Goal: Task Accomplishment & Management: Manage account settings

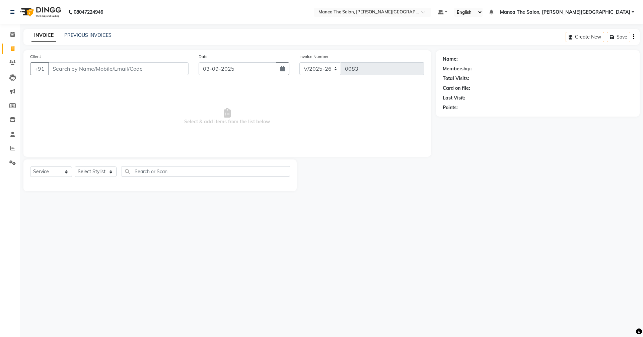
select select "8762"
select select "service"
click at [640, 184] on div "Name: Membership: Total Visits: Card on file: Last Visit: Points:" at bounding box center [540, 120] width 209 height 141
click at [101, 36] on link "PREVIOUS INVOICES" at bounding box center [87, 35] width 47 height 6
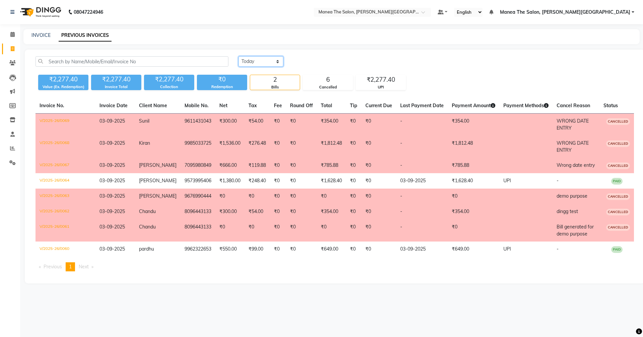
click at [263, 61] on select "[DATE] [DATE] Custom Range" at bounding box center [261, 61] width 45 height 10
select select "range"
click at [239, 56] on select "[DATE] [DATE] Custom Range" at bounding box center [261, 61] width 45 height 10
click at [318, 63] on input "03-09-2025" at bounding box center [315, 61] width 47 height 9
select select "9"
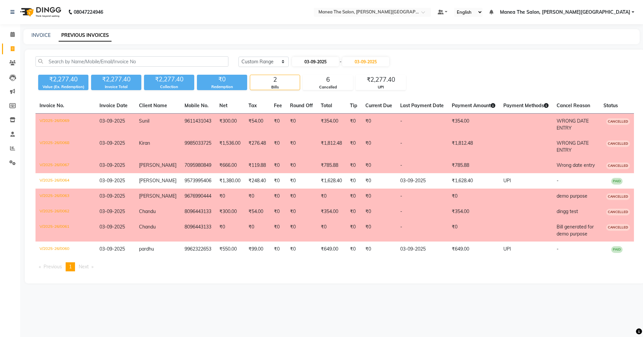
select select "2025"
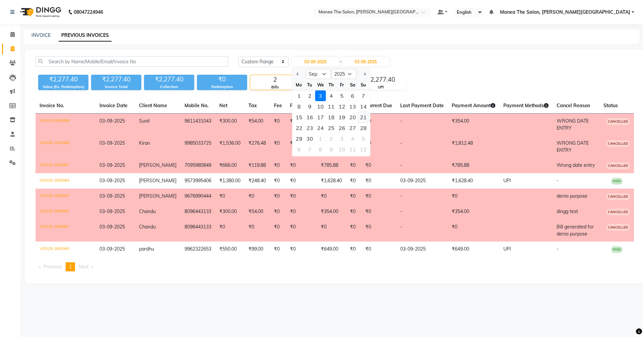
click at [363, 115] on div "21" at bounding box center [363, 117] width 11 height 11
type input "21-09-2025"
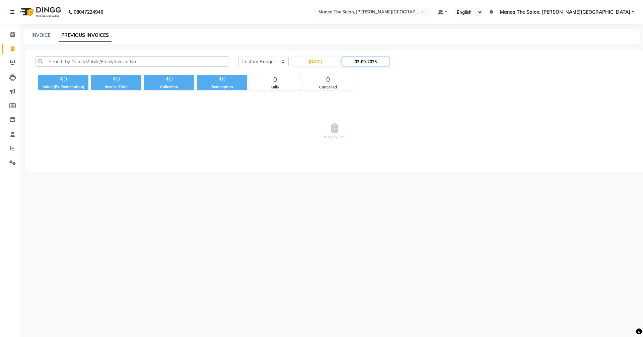
click at [387, 65] on input "03-09-2025" at bounding box center [365, 61] width 47 height 9
click at [380, 72] on select "Sep Oct Nov Dec" at bounding box center [373, 74] width 25 height 10
click at [361, 69] on select "Sep Oct Nov Dec" at bounding box center [373, 74] width 25 height 10
click at [370, 61] on input "03-09-2025" at bounding box center [365, 61] width 47 height 9
click at [377, 72] on select "Sep Oct Nov Dec" at bounding box center [373, 74] width 25 height 10
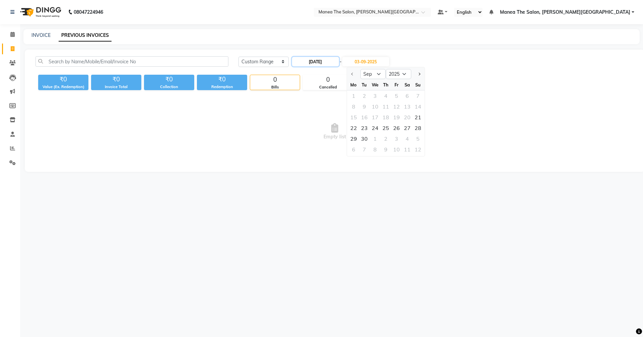
click at [325, 58] on input "21-09-2025" at bounding box center [315, 61] width 47 height 9
select select "9"
select select "2025"
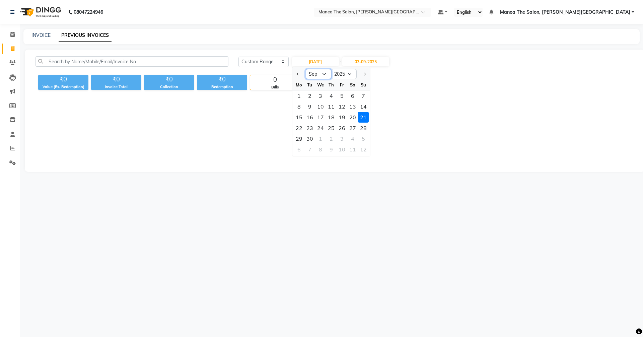
click at [324, 72] on select "Jan Feb Mar Apr May Jun [DATE] Aug Sep Oct Nov Dec" at bounding box center [318, 74] width 25 height 10
select select "8"
click at [306, 69] on select "Jan Feb Mar Apr May Jun [DATE] Aug Sep Oct Nov Dec" at bounding box center [318, 74] width 25 height 10
click at [332, 127] on div "21" at bounding box center [331, 128] width 11 height 11
type input "21-08-2025"
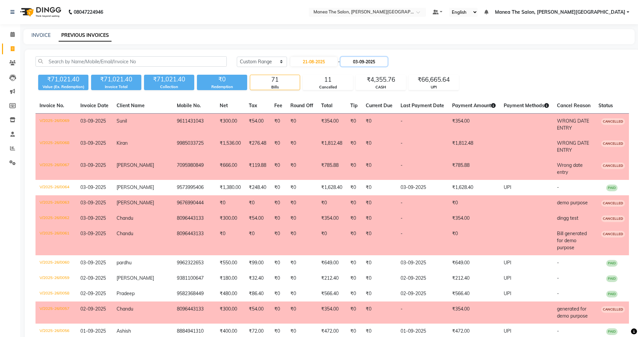
click at [369, 59] on input "03-09-2025" at bounding box center [364, 61] width 47 height 9
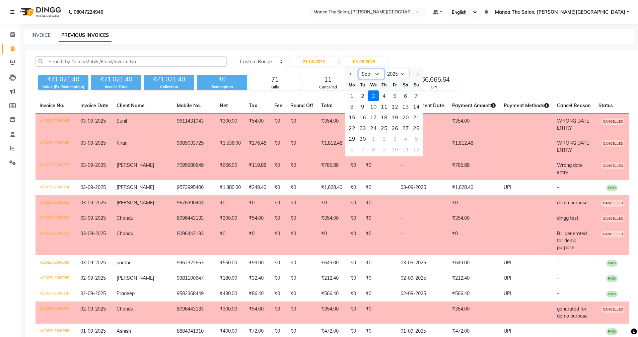
click at [377, 75] on select "Aug Sep Oct Nov Dec" at bounding box center [371, 74] width 25 height 10
select select "8"
click at [359, 69] on select "Aug Sep Oct Nov Dec" at bounding box center [371, 74] width 25 height 10
click at [419, 137] on div "31" at bounding box center [416, 138] width 11 height 11
type input "31-08-2025"
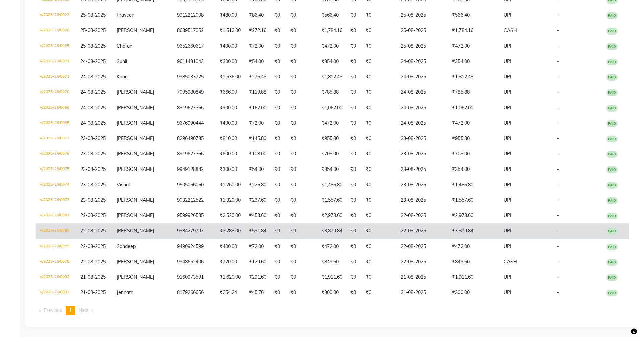
scroll to position [867, 0]
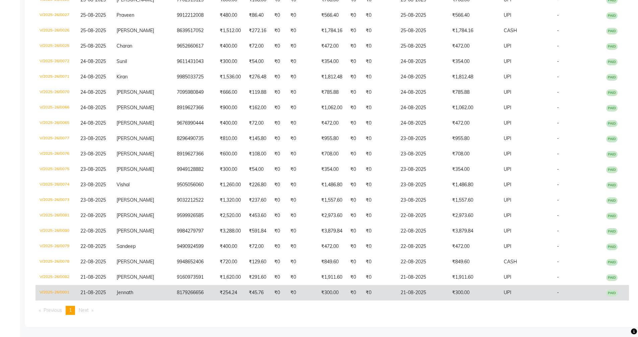
click at [293, 291] on td "₹0" at bounding box center [302, 292] width 31 height 15
click at [158, 291] on td "Jennath" at bounding box center [143, 292] width 60 height 15
click at [250, 293] on td "₹45.76" at bounding box center [257, 292] width 25 height 15
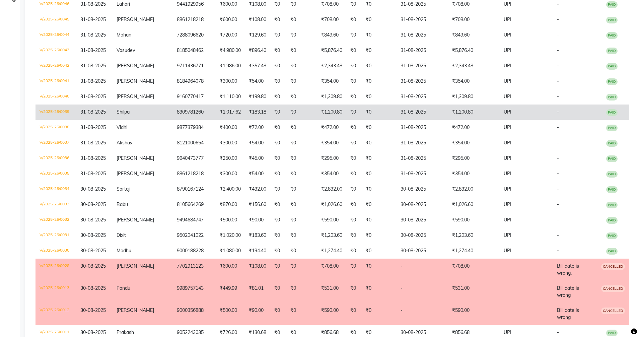
scroll to position [0, 0]
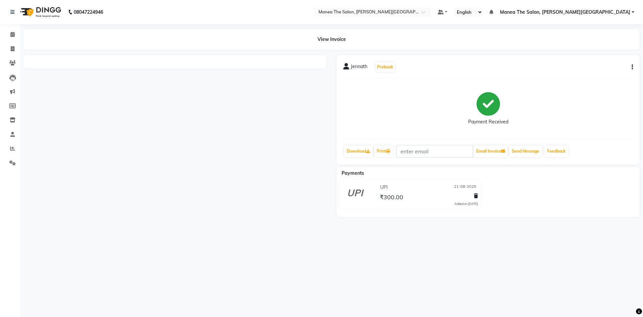
click at [331, 38] on div "View Invoice" at bounding box center [331, 39] width 617 height 20
click at [340, 39] on div "View Invoice" at bounding box center [331, 39] width 617 height 20
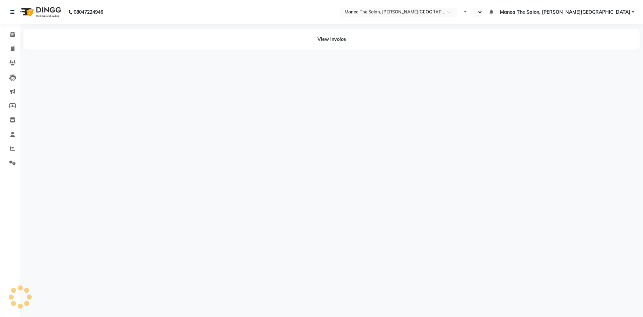
select select "en"
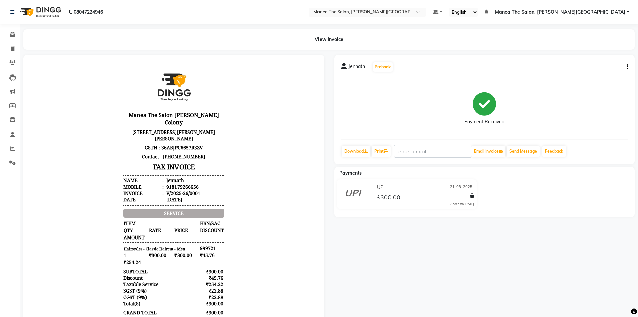
click at [627, 65] on button "button" at bounding box center [626, 67] width 4 height 7
click at [589, 50] on div "Cancel Invoice" at bounding box center [594, 50] width 46 height 8
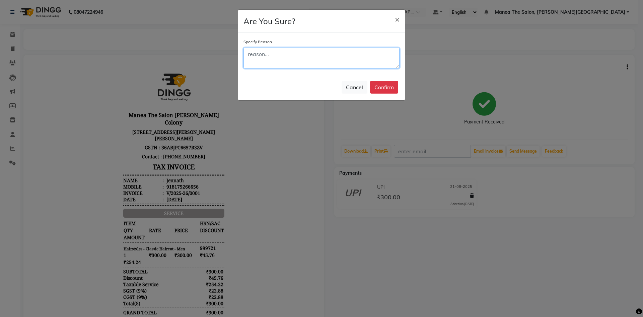
click at [359, 62] on textarea at bounding box center [322, 58] width 156 height 21
type textarea "b"
type textarea "WRONG [PERSON_NAME]"
click at [391, 84] on button "Confirm" at bounding box center [384, 87] width 28 height 13
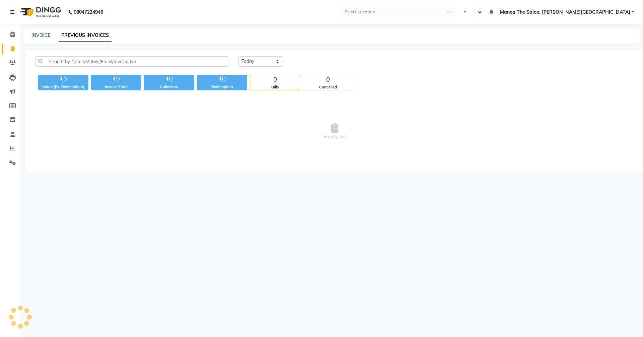
select select "en"
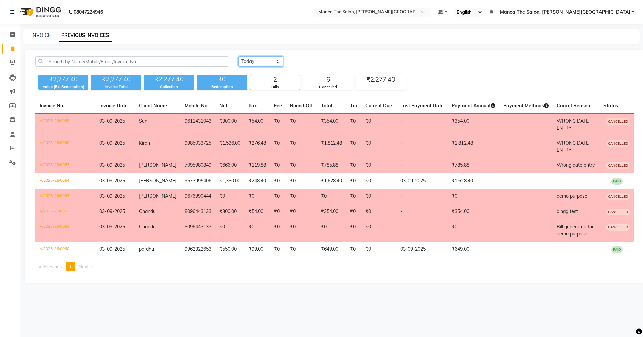
click at [263, 60] on select "[DATE] [DATE] Custom Range" at bounding box center [261, 61] width 45 height 10
select select "range"
click at [239, 56] on select "[DATE] [DATE] Custom Range" at bounding box center [261, 61] width 45 height 10
click at [319, 64] on input "03-09-2025" at bounding box center [315, 61] width 47 height 9
select select "9"
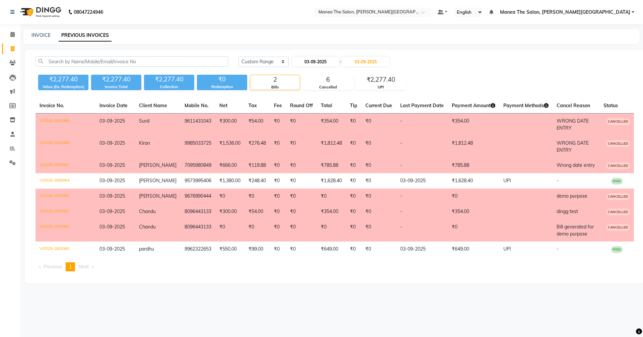
select select "2025"
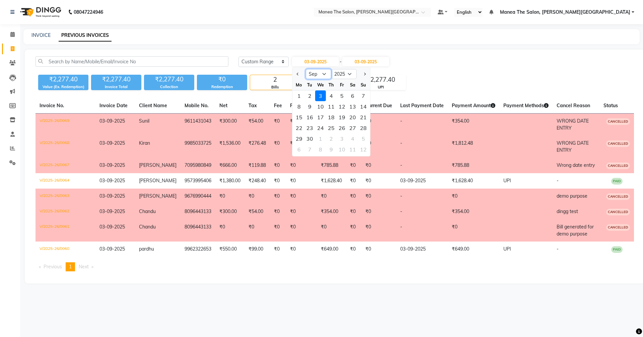
click at [324, 74] on select "Jan Feb Mar Apr May Jun [DATE] Aug Sep Oct Nov Dec" at bounding box center [318, 74] width 25 height 10
select select "8"
click at [306, 69] on select "Jan Feb Mar Apr May Jun [DATE] Aug Sep Oct Nov Dec" at bounding box center [318, 74] width 25 height 10
click at [332, 126] on div "21" at bounding box center [331, 128] width 11 height 11
type input "21-08-2025"
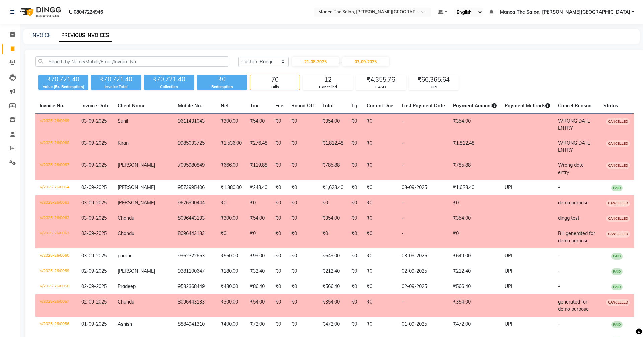
select select "8762"
select select "service"
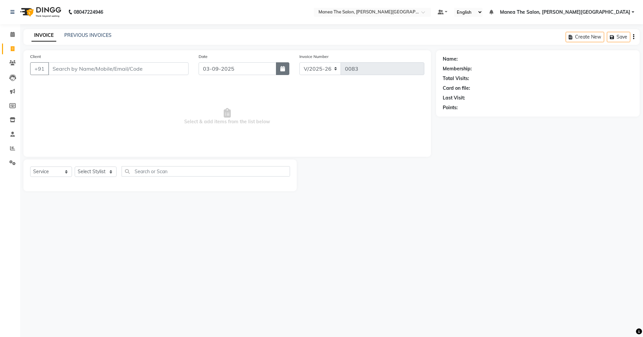
click at [284, 65] on button "button" at bounding box center [282, 68] width 13 height 13
select select "9"
select select "2025"
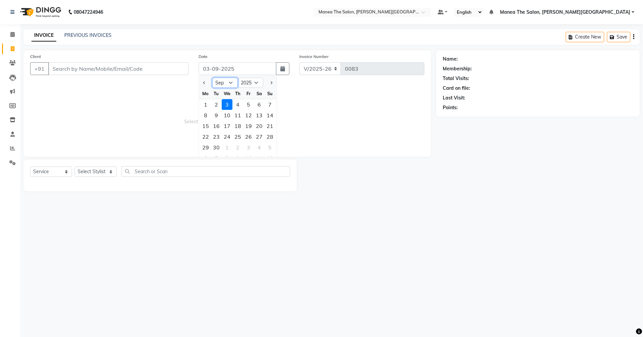
click at [228, 83] on select "Jan Feb Mar Apr May Jun [DATE] Aug Sep Oct Nov Dec" at bounding box center [224, 83] width 25 height 10
select select "8"
click at [212, 78] on select "Jan Feb Mar Apr May Jun [DATE] Aug Sep Oct Nov Dec" at bounding box center [224, 83] width 25 height 10
click at [232, 135] on div "20" at bounding box center [227, 136] width 11 height 11
type input "20-08-2025"
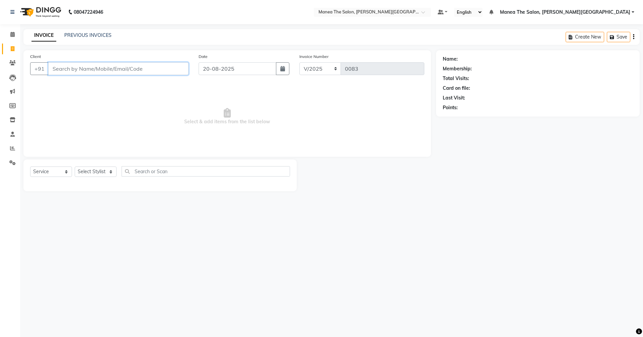
click at [65, 68] on input "Client" at bounding box center [118, 68] width 140 height 13
type input "7799717236"
click at [176, 68] on span "Add Client" at bounding box center [171, 68] width 26 height 7
select select "22"
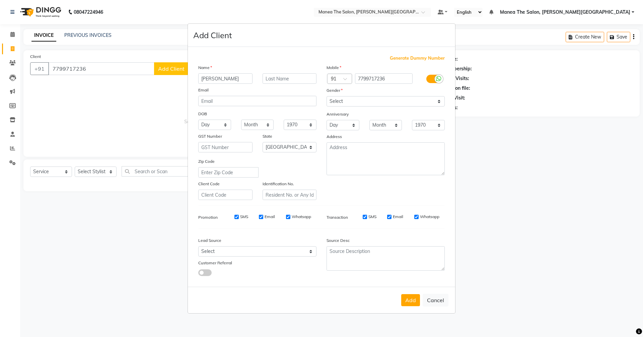
type input "[PERSON_NAME]"
click at [361, 102] on select "Select [DEMOGRAPHIC_DATA] [DEMOGRAPHIC_DATA] Other Prefer Not To Say" at bounding box center [386, 101] width 118 height 10
click at [327, 96] on select "Select [DEMOGRAPHIC_DATA] [DEMOGRAPHIC_DATA] Other Prefer Not To Say" at bounding box center [386, 101] width 118 height 10
click at [352, 102] on select "Select [DEMOGRAPHIC_DATA] [DEMOGRAPHIC_DATA] Other Prefer Not To Say" at bounding box center [386, 101] width 118 height 10
select select "[DEMOGRAPHIC_DATA]"
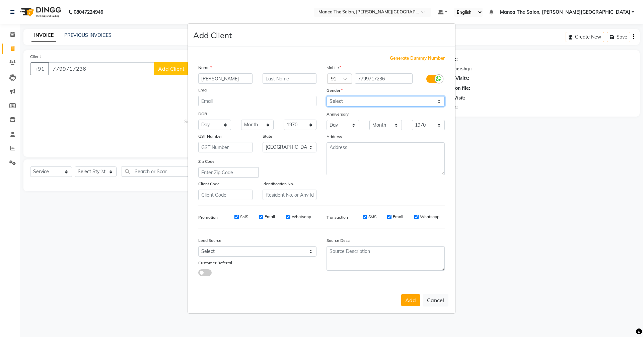
click at [327, 96] on select "Select [DEMOGRAPHIC_DATA] [DEMOGRAPHIC_DATA] Other Prefer Not To Say" at bounding box center [386, 101] width 118 height 10
click at [284, 144] on select "Select [GEOGRAPHIC_DATA] [GEOGRAPHIC_DATA] [GEOGRAPHIC_DATA] [GEOGRAPHIC_DATA] …" at bounding box center [290, 147] width 54 height 10
select select "36"
click at [263, 142] on select "Select [GEOGRAPHIC_DATA] [GEOGRAPHIC_DATA] [GEOGRAPHIC_DATA] [GEOGRAPHIC_DATA] …" at bounding box center [290, 147] width 54 height 10
click at [277, 252] on select "Select Walk-in Referral Internet Friend Word of Mouth Advertisement Facebook Ju…" at bounding box center [257, 251] width 118 height 10
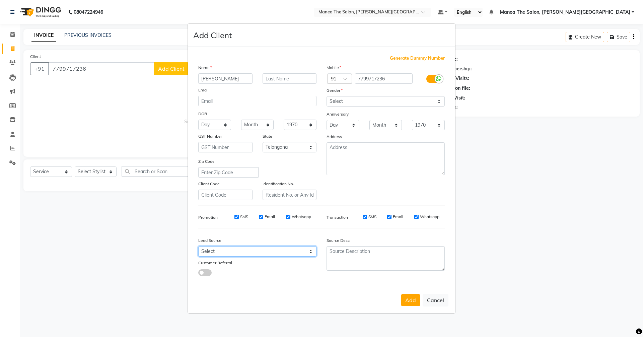
select select "56719"
click at [198, 246] on select "Select Walk-in Referral Internet Friend Word of Mouth Advertisement Facebook Ju…" at bounding box center [257, 251] width 118 height 10
click at [410, 299] on button "Add" at bounding box center [410, 300] width 19 height 12
select select
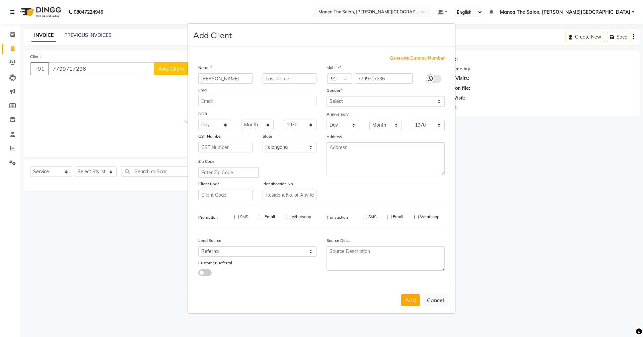
select select
select select "null"
select select
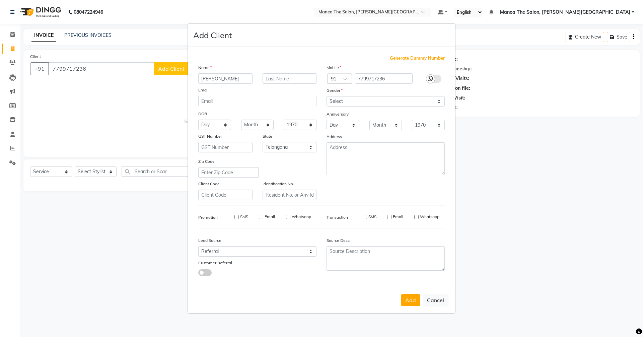
select select
checkbox input "false"
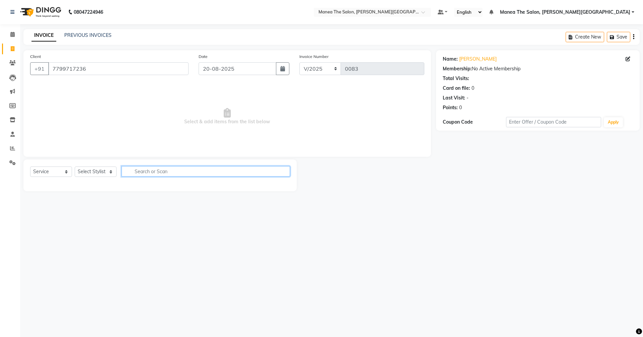
click at [163, 172] on input "text" at bounding box center [206, 171] width 169 height 10
click at [96, 169] on select "Select Stylist [PERSON_NAME] [PERSON_NAME] [PERSON_NAME] [PERSON_NAME] Zubhair" at bounding box center [96, 172] width 42 height 10
select select "89491"
click at [75, 167] on select "Select Stylist [PERSON_NAME] [PERSON_NAME] [PERSON_NAME] [PERSON_NAME] Zubhair" at bounding box center [96, 172] width 42 height 10
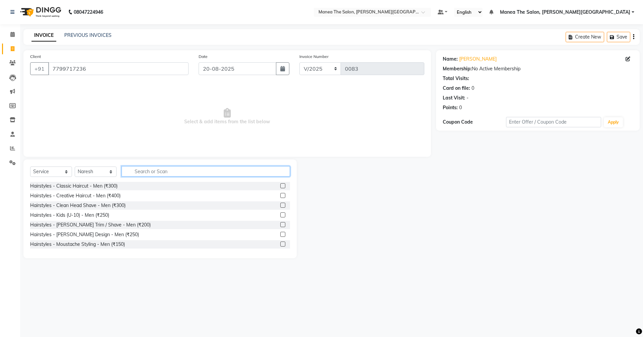
click at [151, 169] on input "text" at bounding box center [206, 171] width 169 height 10
click at [280, 187] on label at bounding box center [282, 185] width 5 height 5
click at [280, 187] on input "checkbox" at bounding box center [282, 186] width 4 height 4
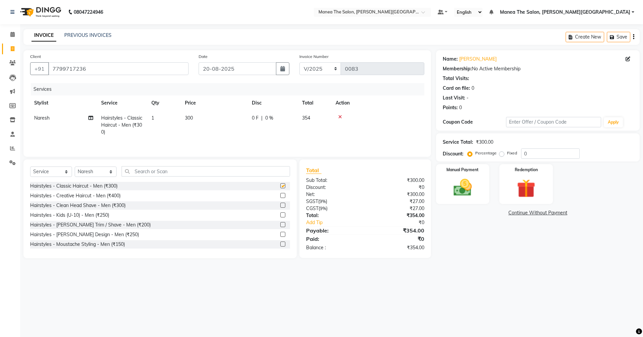
checkbox input "false"
click at [535, 145] on div "Service Total: ₹300.00" at bounding box center [538, 142] width 190 height 7
click at [533, 154] on input "0" at bounding box center [550, 153] width 59 height 10
type input "4"
click at [339, 116] on icon at bounding box center [340, 117] width 4 height 5
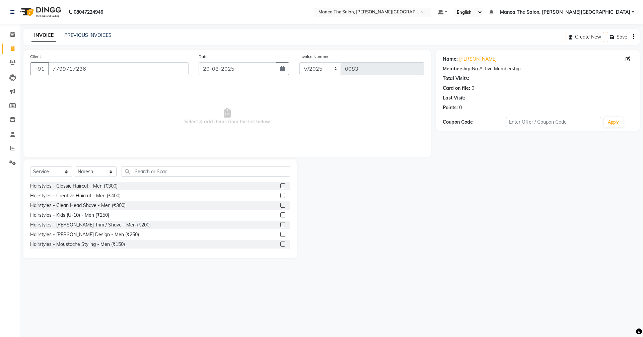
click at [280, 196] on label at bounding box center [282, 195] width 5 height 5
click at [280, 196] on input "checkbox" at bounding box center [282, 196] width 4 height 4
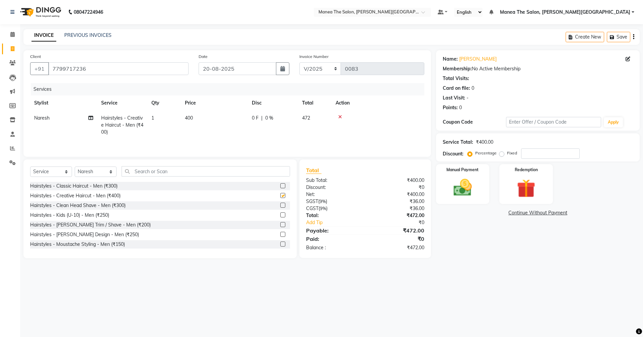
checkbox input "false"
click at [543, 156] on input "number" at bounding box center [550, 153] width 59 height 10
type input "4"
click at [529, 152] on input "number" at bounding box center [550, 153] width 59 height 10
type input "50"
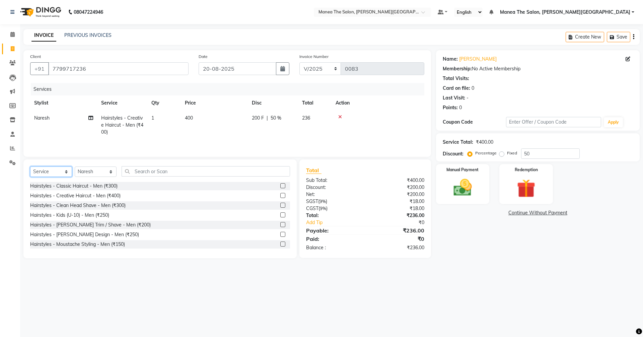
click at [56, 169] on select "Select Service Product Membership Package Voucher Prepaid Gift Card" at bounding box center [51, 172] width 42 height 10
click at [30, 167] on select "Select Service Product Membership Package Voucher Prepaid Gift Card" at bounding box center [51, 172] width 42 height 10
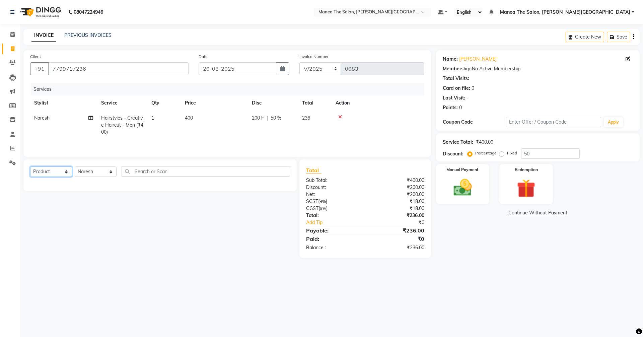
click at [48, 170] on select "Select Service Product Membership Package Voucher Prepaid Gift Card" at bounding box center [51, 172] width 42 height 10
select select "service"
click at [30, 167] on select "Select Service Product Membership Package Voucher Prepaid Gift Card" at bounding box center [51, 172] width 42 height 10
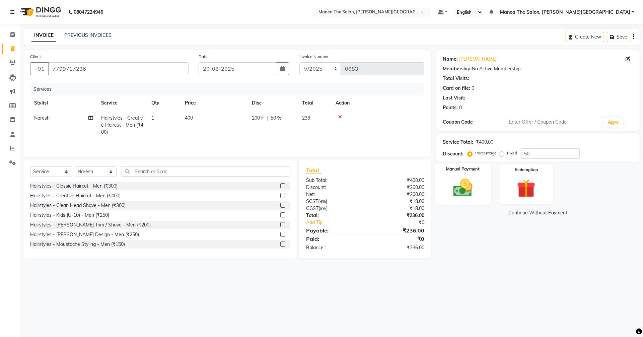
click at [462, 183] on img at bounding box center [462, 188] width 31 height 22
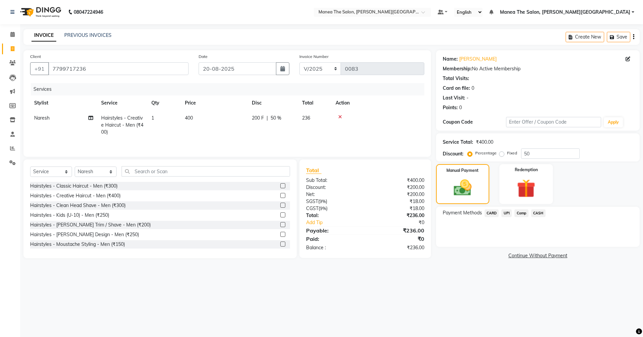
click at [536, 213] on span "CASH" at bounding box center [538, 213] width 14 height 8
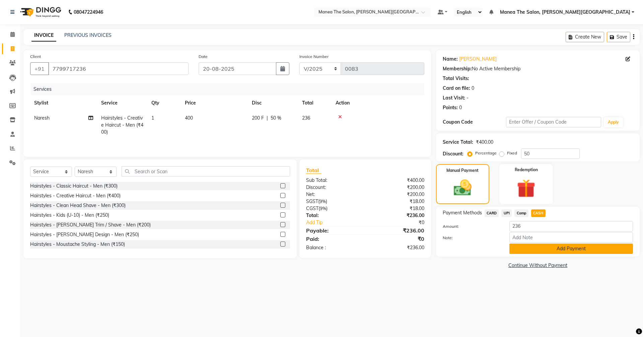
click at [545, 246] on button "Add Payment" at bounding box center [572, 249] width 124 height 10
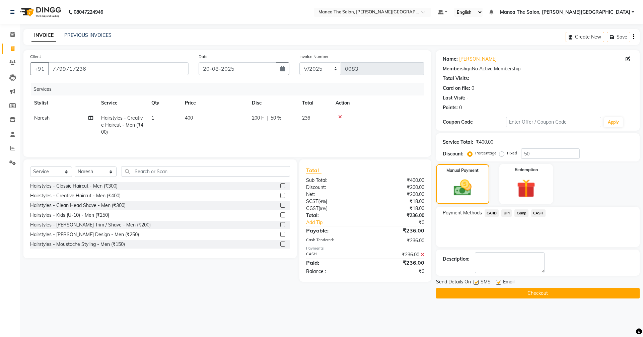
click at [517, 292] on button "Checkout" at bounding box center [538, 293] width 204 height 10
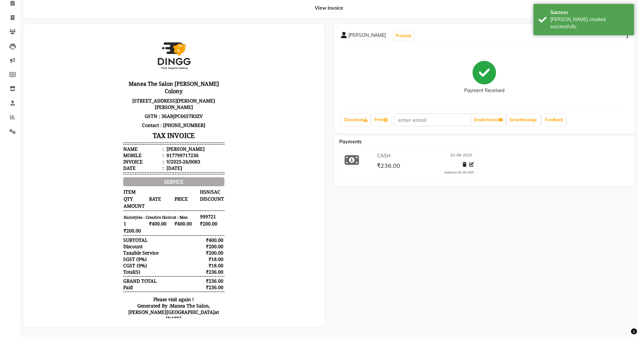
scroll to position [3, 0]
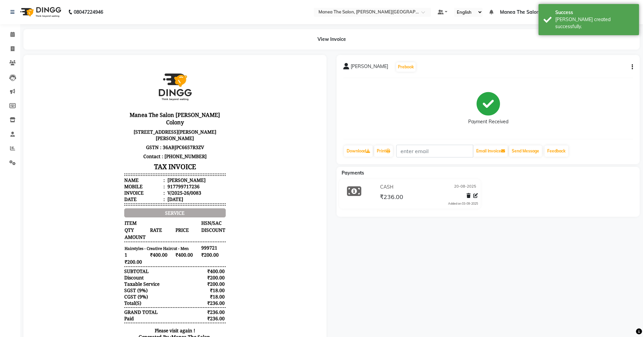
select select "8762"
select select "service"
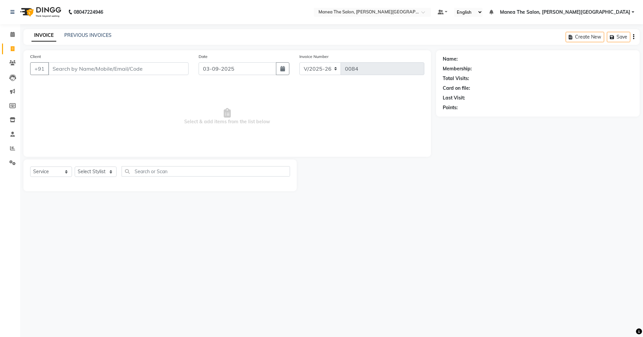
click at [291, 68] on div "Date [DATE]" at bounding box center [244, 66] width 101 height 27
click at [281, 70] on icon "button" at bounding box center [282, 68] width 5 height 5
select select "9"
select select "2025"
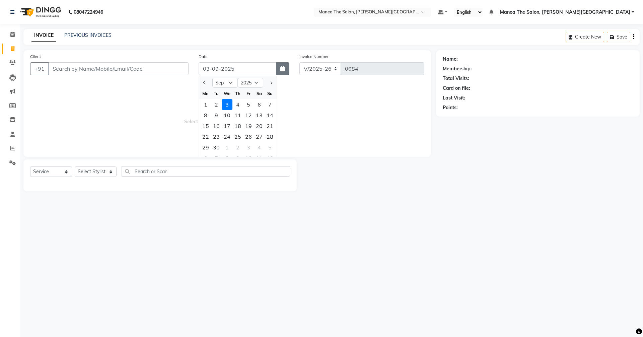
click at [283, 70] on icon "button" at bounding box center [282, 68] width 5 height 5
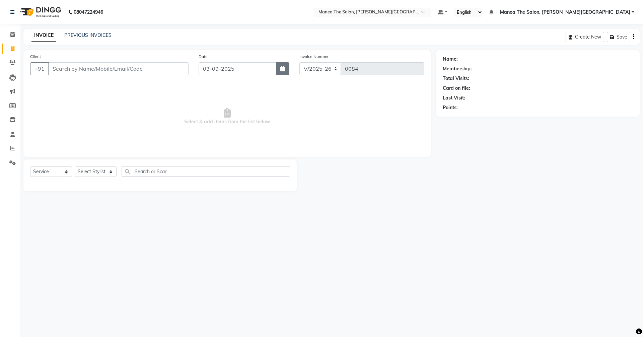
click at [284, 72] on button "button" at bounding box center [282, 68] width 13 height 13
select select "9"
select select "2025"
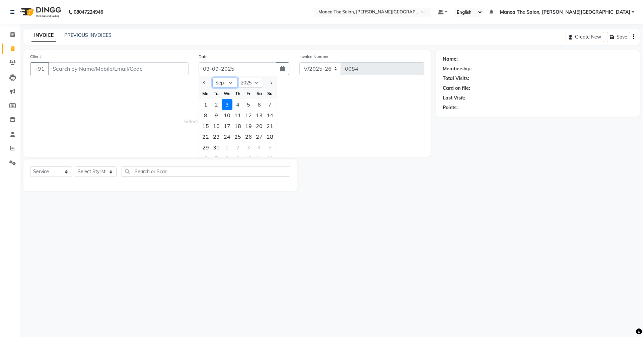
click at [217, 82] on select "Jan Feb Mar Apr May Jun [DATE] Aug Sep Oct Nov Dec" at bounding box center [224, 83] width 25 height 10
select select "8"
click at [212, 78] on select "Jan Feb Mar Apr May Jun [DATE] Aug Sep Oct Nov Dec" at bounding box center [224, 83] width 25 height 10
click at [229, 137] on div "20" at bounding box center [227, 136] width 11 height 11
type input "20-08-2025"
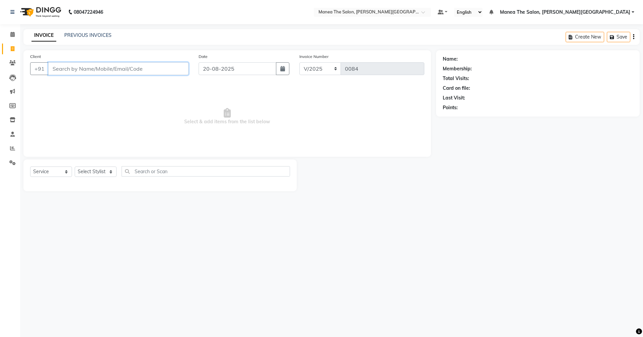
click at [127, 67] on input "Client" at bounding box center [118, 68] width 140 height 13
type input "Mahesh"
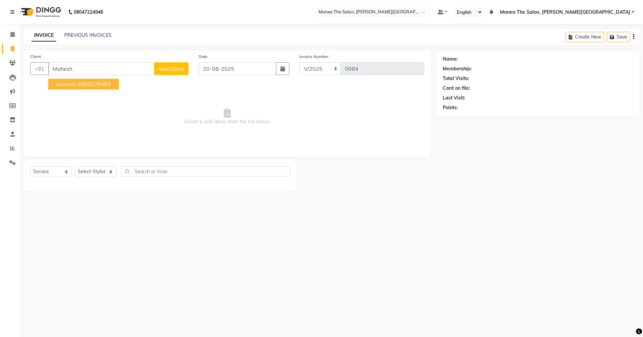
click at [175, 65] on span "Add Client" at bounding box center [171, 68] width 26 height 7
select select "22"
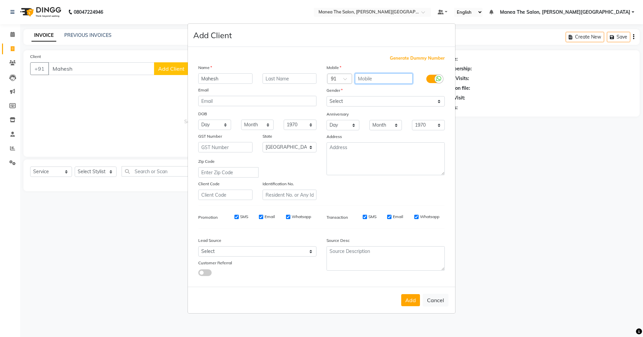
click at [360, 79] on input "text" at bounding box center [384, 78] width 58 height 10
type input "7997469009"
click at [364, 99] on select "Select [DEMOGRAPHIC_DATA] [DEMOGRAPHIC_DATA] Other Prefer Not To Say" at bounding box center [386, 101] width 118 height 10
select select "[DEMOGRAPHIC_DATA]"
click at [327, 96] on select "Select [DEMOGRAPHIC_DATA] [DEMOGRAPHIC_DATA] Other Prefer Not To Say" at bounding box center [386, 101] width 118 height 10
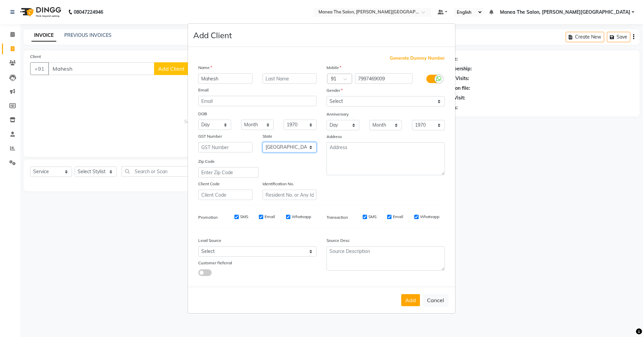
click at [289, 142] on select "Select [GEOGRAPHIC_DATA] [GEOGRAPHIC_DATA] [GEOGRAPHIC_DATA] [GEOGRAPHIC_DATA] …" at bounding box center [290, 147] width 54 height 10
select select "36"
click at [263, 142] on select "Select [GEOGRAPHIC_DATA] [GEOGRAPHIC_DATA] [GEOGRAPHIC_DATA] [GEOGRAPHIC_DATA] …" at bounding box center [290, 147] width 54 height 10
click at [243, 251] on select "Select Walk-in Referral Internet Friend Word of Mouth Advertisement Facebook Ju…" at bounding box center [257, 251] width 118 height 10
select select "56718"
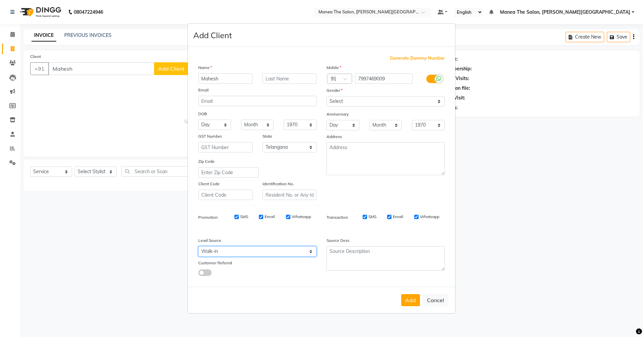
click at [198, 246] on select "Select Walk-in Referral Internet Friend Word of Mouth Advertisement Facebook Ju…" at bounding box center [257, 251] width 118 height 10
click at [417, 302] on button "Add" at bounding box center [410, 300] width 19 height 12
type input "7997469009"
select select
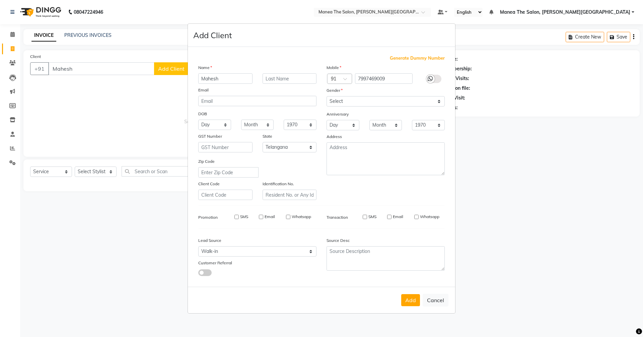
select select
select select "null"
select select
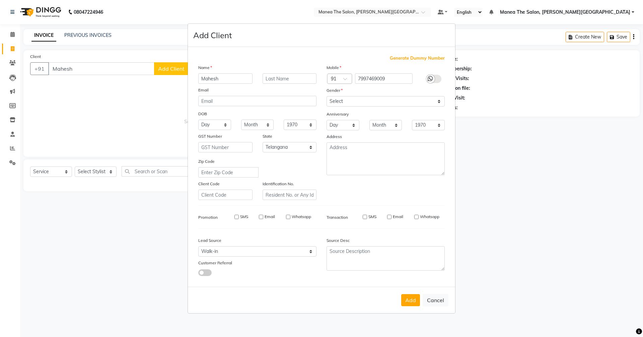
select select
checkbox input "false"
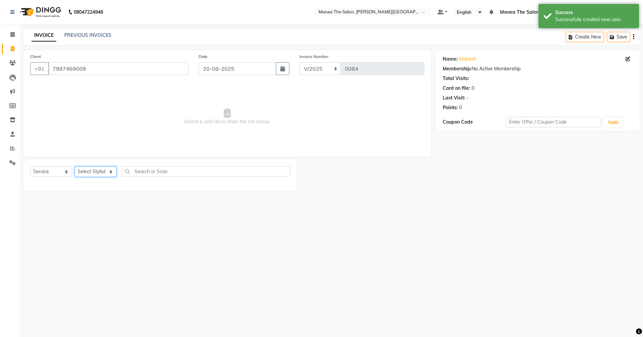
click at [92, 172] on select "Select Stylist [PERSON_NAME] [PERSON_NAME] [PERSON_NAME] [PERSON_NAME] Zubhair" at bounding box center [96, 172] width 42 height 10
select select "89487"
click at [75, 167] on select "Select Stylist [PERSON_NAME] [PERSON_NAME] [PERSON_NAME] [PERSON_NAME] Zubhair" at bounding box center [96, 172] width 42 height 10
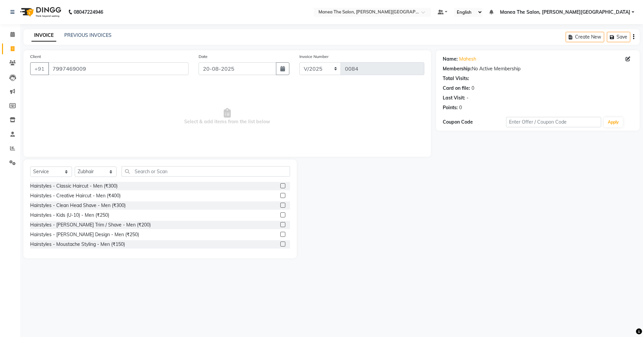
click at [280, 186] on label at bounding box center [282, 185] width 5 height 5
click at [280, 186] on input "checkbox" at bounding box center [282, 186] width 4 height 4
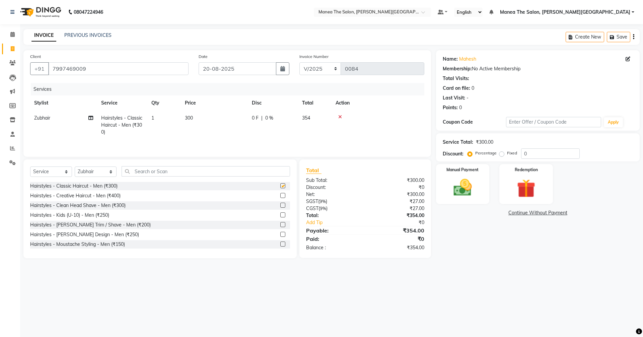
checkbox input "false"
click at [280, 227] on label at bounding box center [282, 224] width 5 height 5
click at [280, 227] on input "checkbox" at bounding box center [282, 225] width 4 height 4
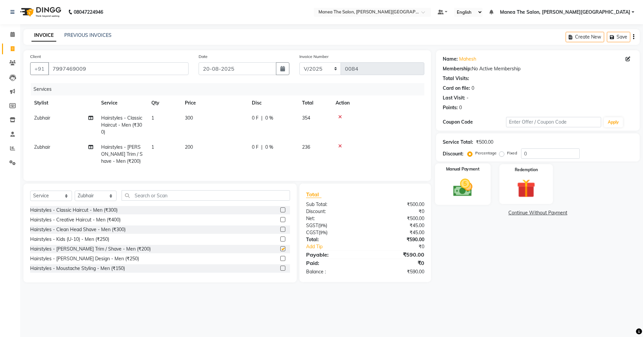
checkbox input "false"
click at [534, 150] on input "0" at bounding box center [550, 153] width 59 height 10
type input "40"
click at [458, 185] on img at bounding box center [462, 188] width 31 height 22
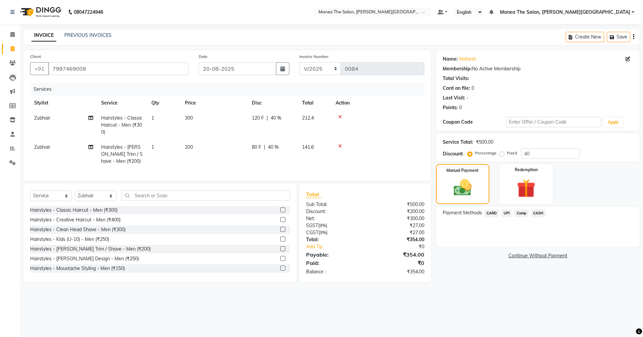
click at [505, 212] on span "UPI" at bounding box center [507, 213] width 10 height 8
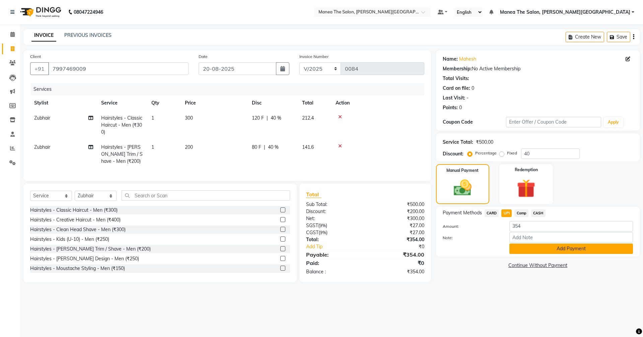
click at [535, 247] on button "Add Payment" at bounding box center [572, 249] width 124 height 10
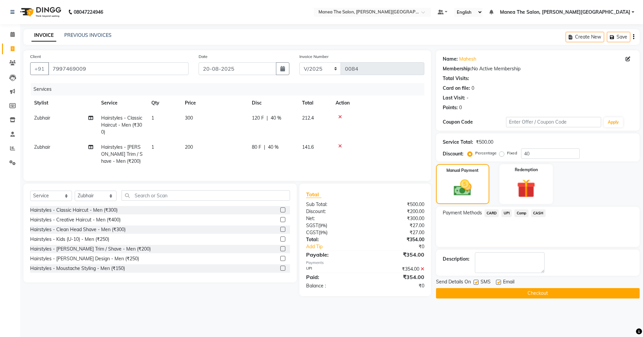
click at [529, 290] on button "Checkout" at bounding box center [538, 293] width 204 height 10
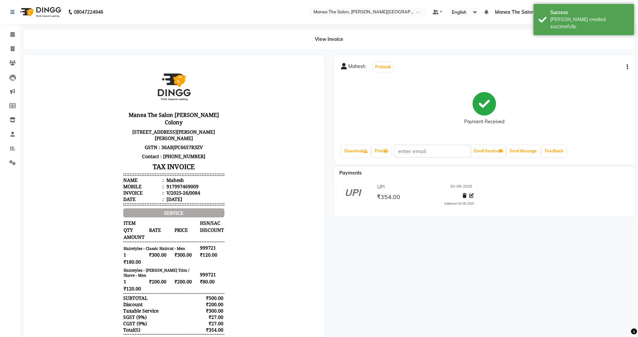
select select "service"
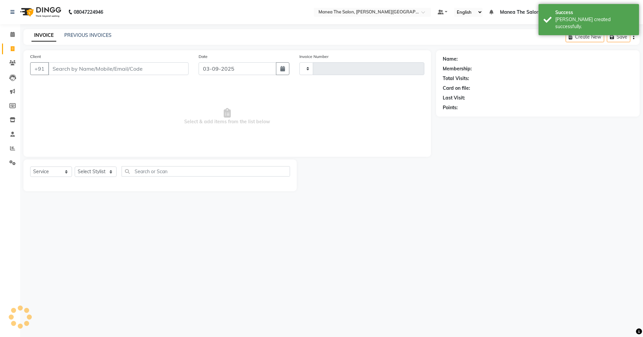
type input "0085"
select select "8762"
click at [285, 68] on icon "button" at bounding box center [282, 68] width 5 height 5
select select "9"
select select "2025"
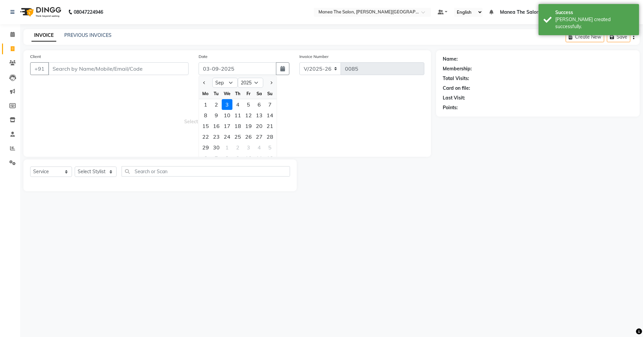
click at [231, 77] on div "Jan Feb Mar Apr May Jun [DATE] Aug Sep Oct Nov [DATE] 2016 2017 2018 2019 2020 …" at bounding box center [238, 82] width 78 height 12
click at [233, 85] on select "Jan Feb Mar Apr May Jun [DATE] Aug Sep Oct Nov Dec" at bounding box center [224, 83] width 25 height 10
select select "8"
click at [212, 78] on select "Jan Feb Mar Apr May Jun [DATE] Aug Sep Oct Nov Dec" at bounding box center [224, 83] width 25 height 10
click at [229, 138] on div "20" at bounding box center [227, 136] width 11 height 11
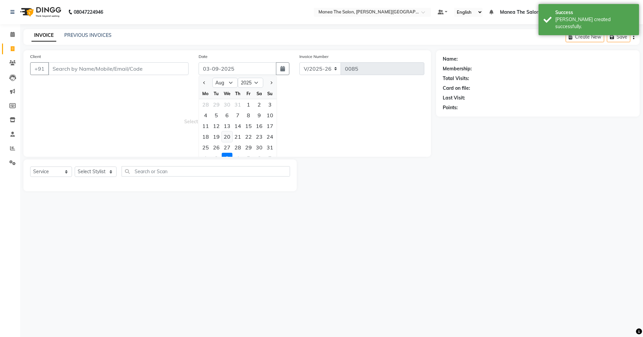
type input "20-08-2025"
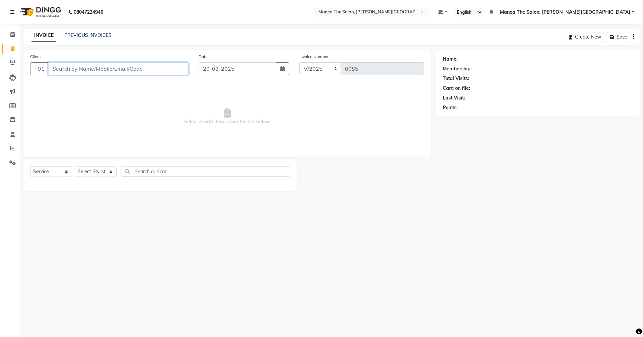
click at [76, 69] on input "Client" at bounding box center [118, 68] width 140 height 13
type input "8092490039"
click at [165, 70] on span "Add Client" at bounding box center [171, 68] width 26 height 7
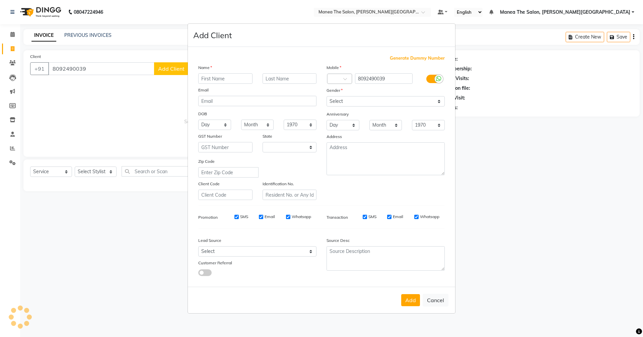
select select "22"
type input "[PERSON_NAME]"
click at [345, 102] on select "Select [DEMOGRAPHIC_DATA] [DEMOGRAPHIC_DATA] Other Prefer Not To Say" at bounding box center [386, 101] width 118 height 10
select select "[DEMOGRAPHIC_DATA]"
click at [327, 96] on select "Select [DEMOGRAPHIC_DATA] [DEMOGRAPHIC_DATA] Other Prefer Not To Say" at bounding box center [386, 101] width 118 height 10
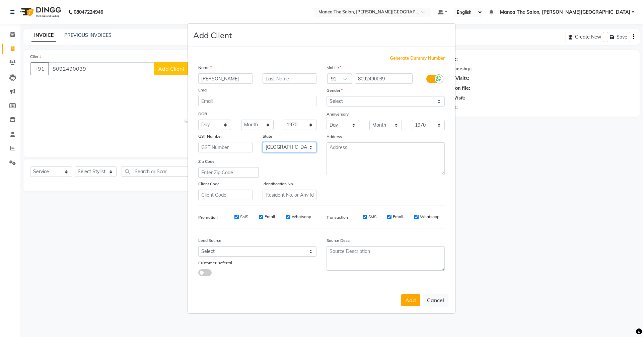
click at [265, 145] on select "Select [GEOGRAPHIC_DATA] [GEOGRAPHIC_DATA] [GEOGRAPHIC_DATA] [GEOGRAPHIC_DATA] …" at bounding box center [290, 147] width 54 height 10
select select "36"
click at [263, 142] on select "Select [GEOGRAPHIC_DATA] [GEOGRAPHIC_DATA] [GEOGRAPHIC_DATA] [GEOGRAPHIC_DATA] …" at bounding box center [290, 147] width 54 height 10
click at [236, 250] on select "Select Walk-in Referral Internet Friend Word of Mouth Advertisement Facebook Ju…" at bounding box center [257, 251] width 118 height 10
select select "56719"
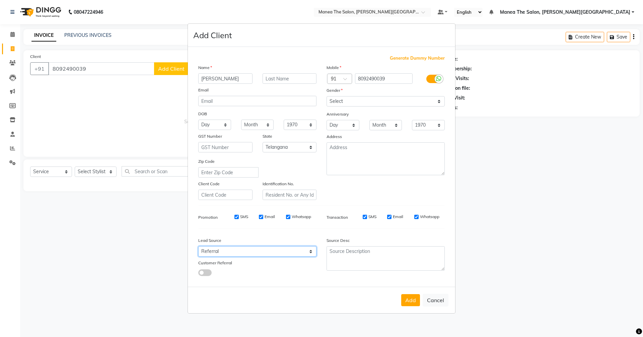
click at [198, 246] on select "Select Walk-in Referral Internet Friend Word of Mouth Advertisement Facebook Ju…" at bounding box center [257, 251] width 118 height 10
click at [405, 300] on button "Add" at bounding box center [410, 300] width 19 height 12
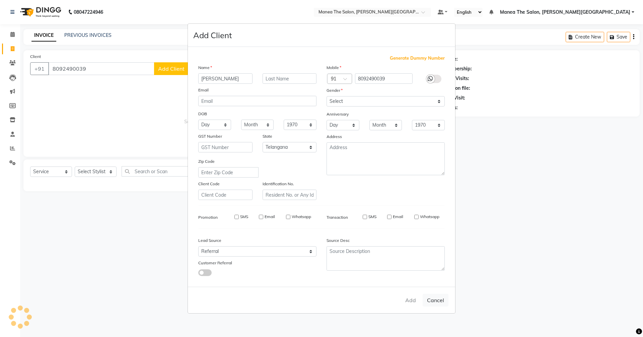
select select
select select "null"
select select
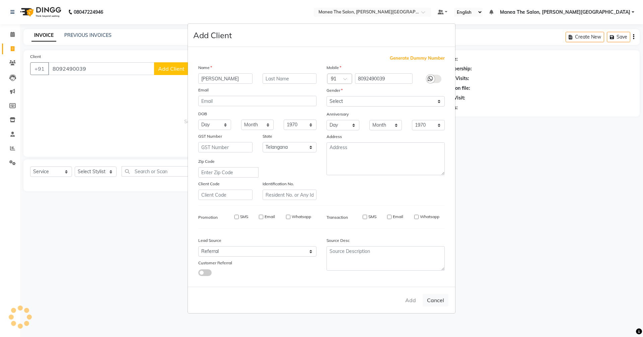
select select
checkbox input "false"
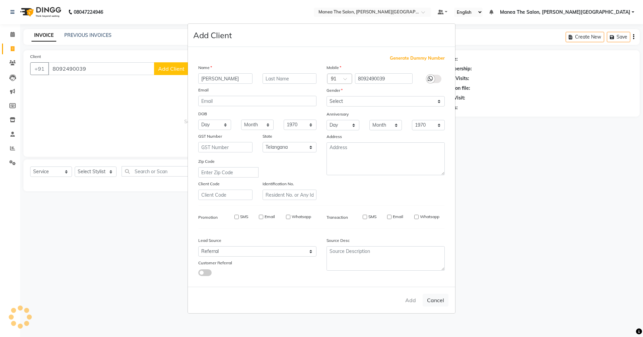
checkbox input "false"
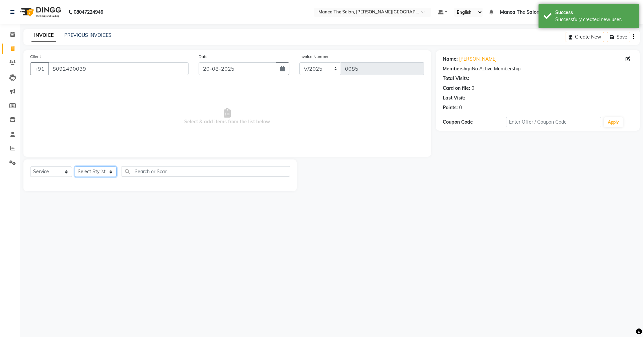
click at [102, 168] on select "Select Stylist [PERSON_NAME] [PERSON_NAME] [PERSON_NAME] [PERSON_NAME] Zubhair" at bounding box center [96, 172] width 42 height 10
select select "89491"
click at [75, 167] on select "Select Stylist [PERSON_NAME] [PERSON_NAME] [PERSON_NAME] [PERSON_NAME] Zubhair" at bounding box center [96, 172] width 42 height 10
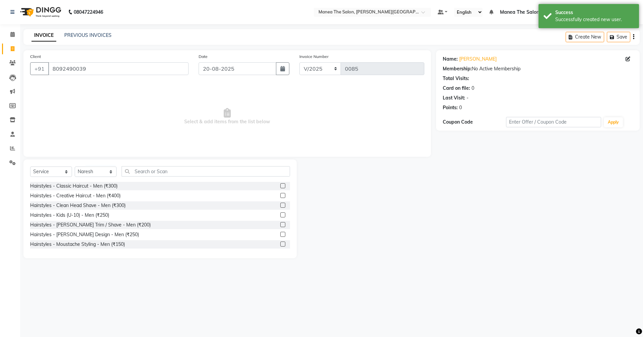
click at [171, 165] on div "Select Service Product Membership Package Voucher Prepaid Gift Card Select Styl…" at bounding box center [159, 209] width 273 height 99
click at [171, 171] on input "text" at bounding box center [206, 171] width 169 height 10
click at [280, 195] on label at bounding box center [282, 195] width 5 height 5
click at [280, 195] on input "checkbox" at bounding box center [282, 196] width 4 height 4
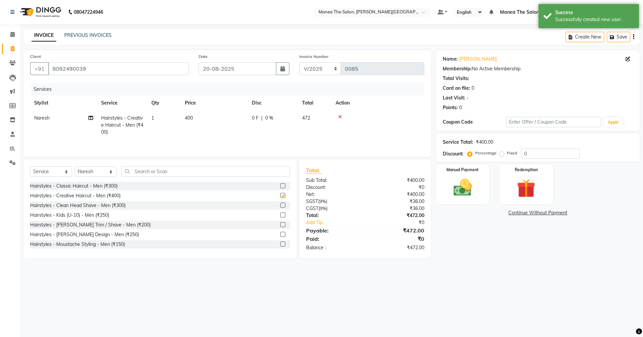
checkbox input "false"
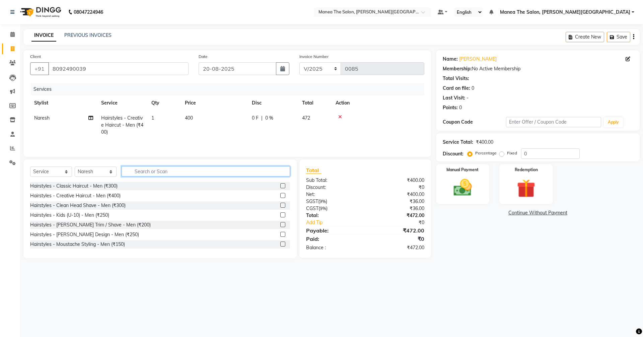
click at [194, 174] on input "text" at bounding box center [206, 171] width 169 height 10
type input "deta"
click at [275, 186] on div "Beauty Services - Detan - Face & Neck (₹700)" at bounding box center [160, 186] width 260 height 8
click at [280, 186] on label at bounding box center [282, 185] width 5 height 5
click at [280, 186] on input "checkbox" at bounding box center [282, 186] width 4 height 4
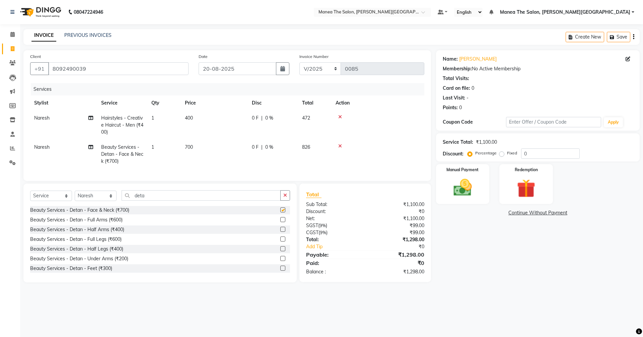
checkbox input "false"
click at [537, 150] on input "0" at bounding box center [550, 153] width 59 height 10
type input "40"
drag, startPoint x: 448, startPoint y: 187, endPoint x: 465, endPoint y: 199, distance: 21.1
click at [449, 187] on img at bounding box center [462, 188] width 31 height 22
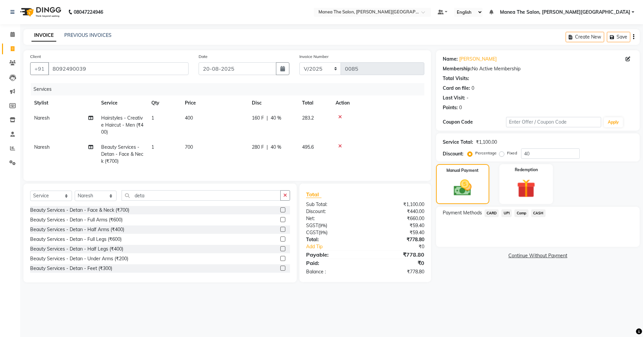
click at [504, 213] on span "UPI" at bounding box center [507, 213] width 10 height 8
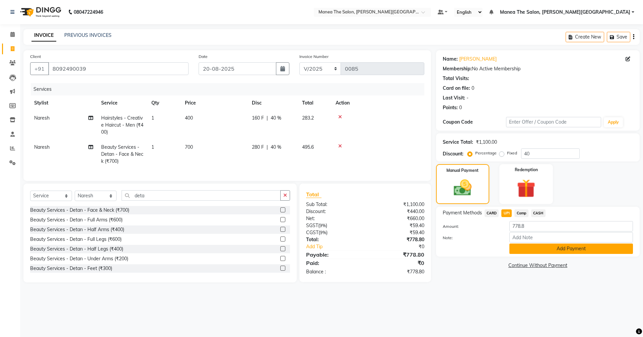
click at [540, 248] on button "Add Payment" at bounding box center [572, 249] width 124 height 10
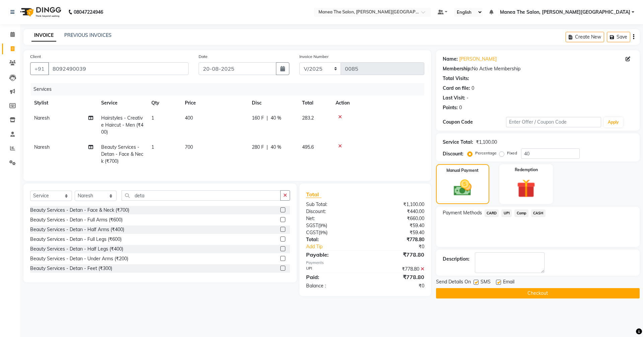
click at [489, 289] on button "Checkout" at bounding box center [538, 293] width 204 height 10
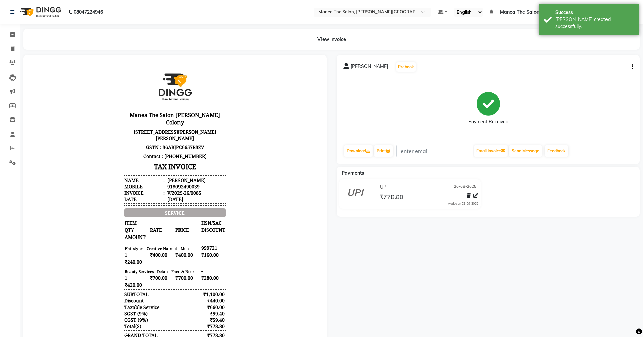
select select "8762"
select select "service"
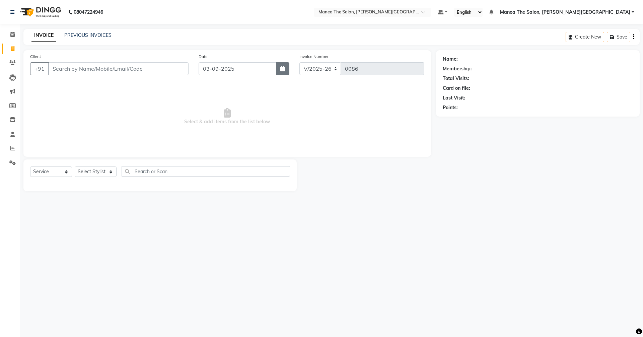
click at [280, 68] on icon "button" at bounding box center [282, 68] width 5 height 5
select select "9"
select select "2025"
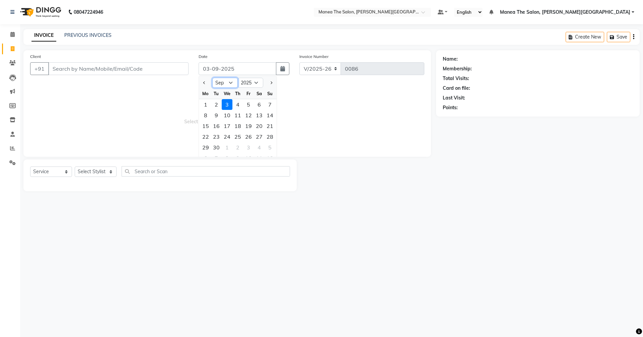
click at [228, 84] on select "Jan Feb Mar Apr May Jun [DATE] Aug Sep Oct Nov Dec" at bounding box center [224, 83] width 25 height 10
select select "8"
click at [212, 78] on select "Jan Feb Mar Apr May Jun [DATE] Aug Sep Oct Nov Dec" at bounding box center [224, 83] width 25 height 10
click at [215, 135] on div "19" at bounding box center [216, 136] width 11 height 11
type input "[DATE]"
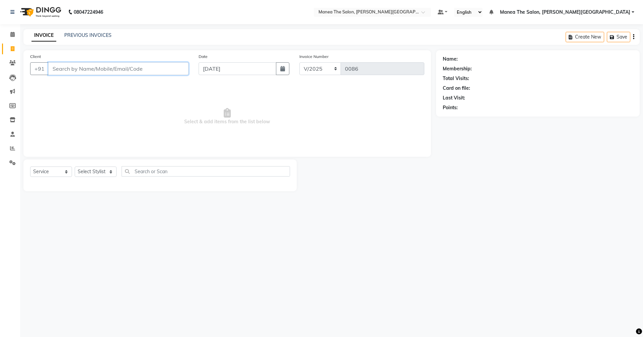
click at [151, 73] on input "Client" at bounding box center [118, 68] width 140 height 13
type input "8297336664"
click at [167, 65] on button "Add Client" at bounding box center [171, 68] width 35 height 13
select select "22"
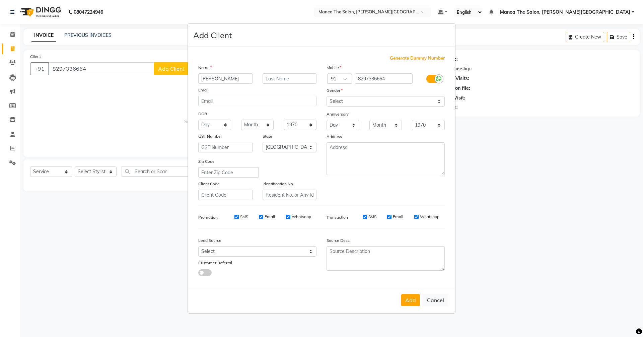
type input "[PERSON_NAME]"
click at [378, 101] on select "Select [DEMOGRAPHIC_DATA] [DEMOGRAPHIC_DATA] Other Prefer Not To Say" at bounding box center [386, 101] width 118 height 10
select select "[DEMOGRAPHIC_DATA]"
click at [327, 96] on select "Select [DEMOGRAPHIC_DATA] [DEMOGRAPHIC_DATA] Other Prefer Not To Say" at bounding box center [386, 101] width 118 height 10
click at [275, 148] on select "Select [GEOGRAPHIC_DATA] [GEOGRAPHIC_DATA] [GEOGRAPHIC_DATA] [GEOGRAPHIC_DATA] …" at bounding box center [290, 147] width 54 height 10
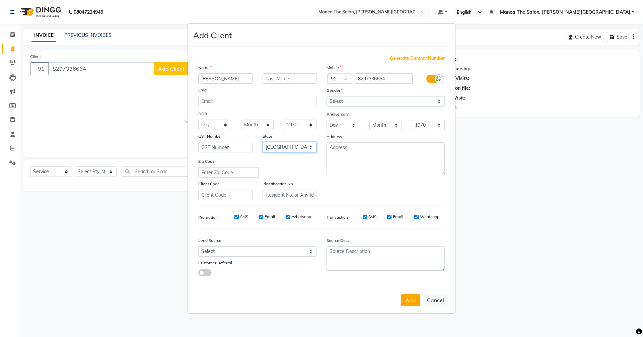
select select "36"
click at [263, 142] on select "Select [GEOGRAPHIC_DATA] [GEOGRAPHIC_DATA] [GEOGRAPHIC_DATA] [GEOGRAPHIC_DATA] …" at bounding box center [290, 147] width 54 height 10
click at [236, 252] on select "Select Walk-in Referral Internet Friend Word of Mouth Advertisement Facebook Ju…" at bounding box center [257, 251] width 118 height 10
select select "56718"
click at [198, 246] on select "Select Walk-in Referral Internet Friend Word of Mouth Advertisement Facebook Ju…" at bounding box center [257, 251] width 118 height 10
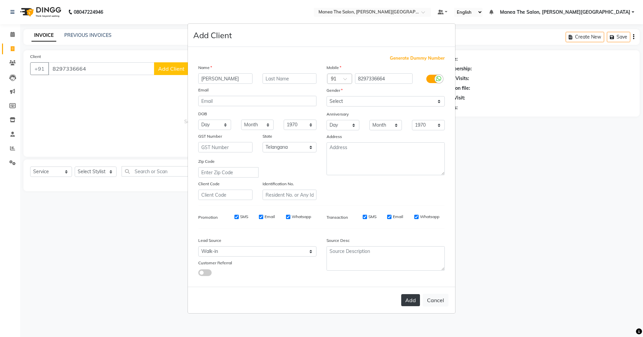
click at [404, 299] on button "Add" at bounding box center [410, 300] width 19 height 12
select select
select select "null"
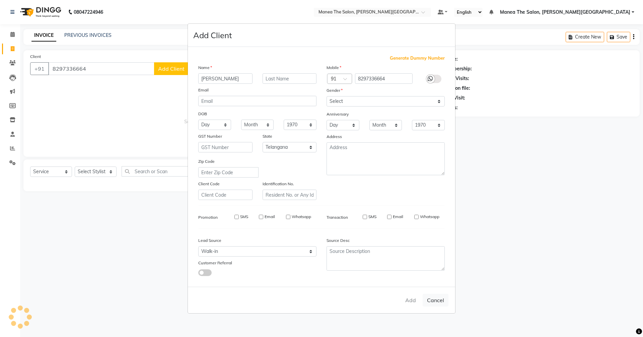
select select
checkbox input "false"
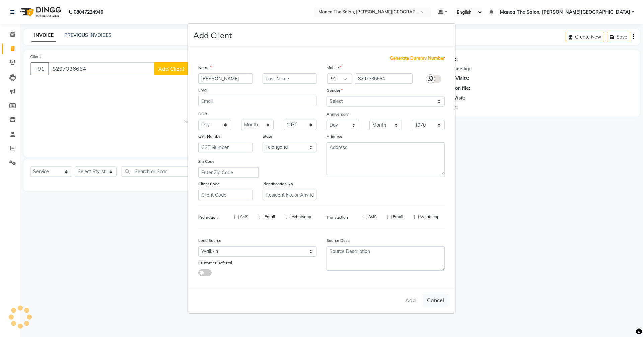
checkbox input "false"
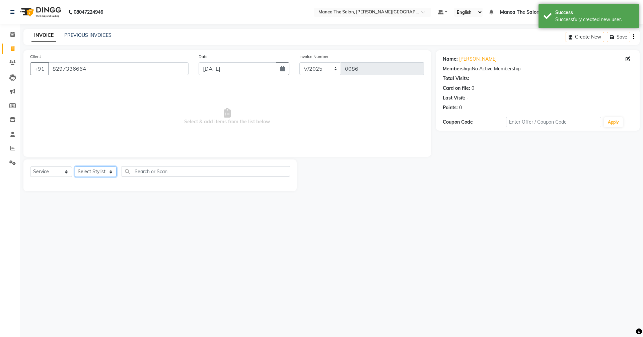
click at [100, 169] on select "Select Stylist [PERSON_NAME] [PERSON_NAME] [PERSON_NAME] [PERSON_NAME] Zubhair" at bounding box center [96, 172] width 42 height 10
select select "89487"
click at [75, 167] on select "Select Stylist [PERSON_NAME] [PERSON_NAME] [PERSON_NAME] [PERSON_NAME] Zubhair" at bounding box center [96, 172] width 42 height 10
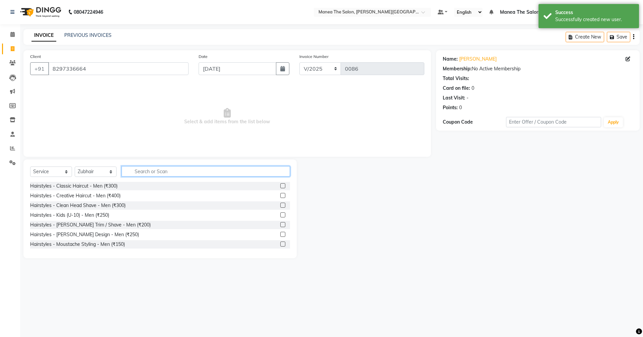
click at [143, 171] on input "text" at bounding box center [206, 171] width 169 height 10
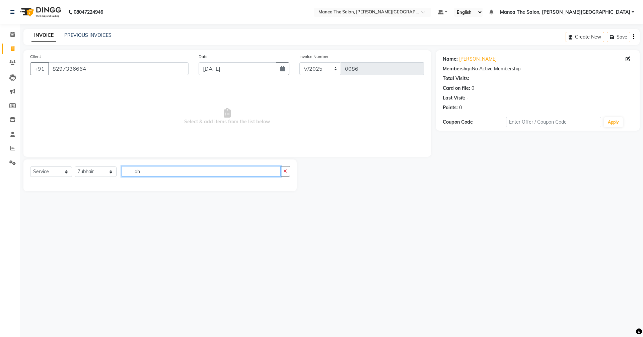
type input "a"
type input "hairspa"
click at [284, 171] on icon "button" at bounding box center [285, 171] width 4 height 5
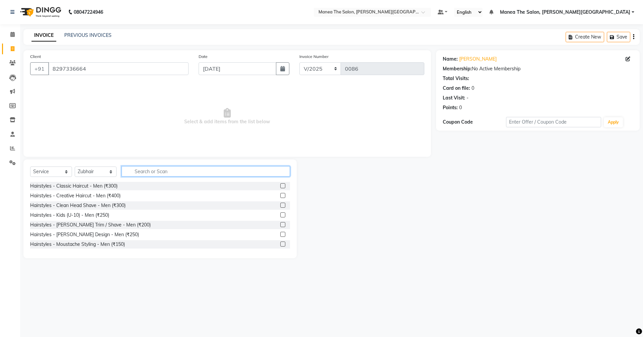
click at [191, 171] on input "text" at bounding box center [206, 171] width 169 height 10
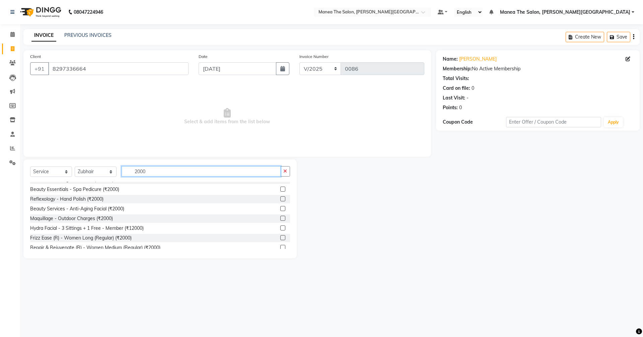
scroll to position [40, 0]
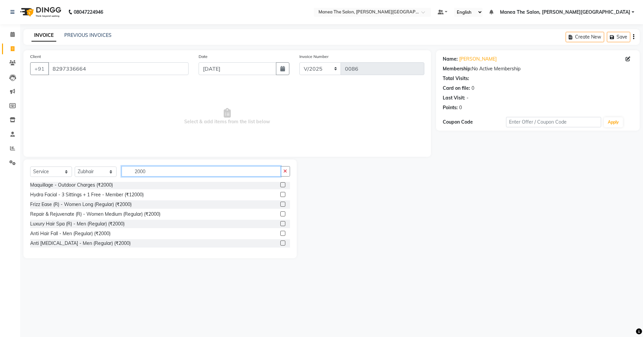
type input "2000"
click at [280, 223] on label at bounding box center [282, 223] width 5 height 5
click at [280, 223] on input "checkbox" at bounding box center [282, 224] width 4 height 4
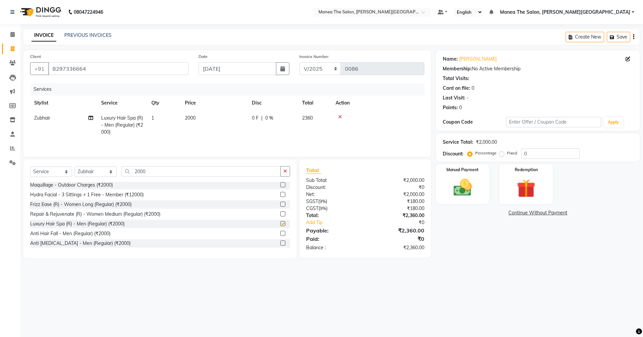
checkbox input "false"
click at [287, 171] on icon "button" at bounding box center [285, 171] width 4 height 5
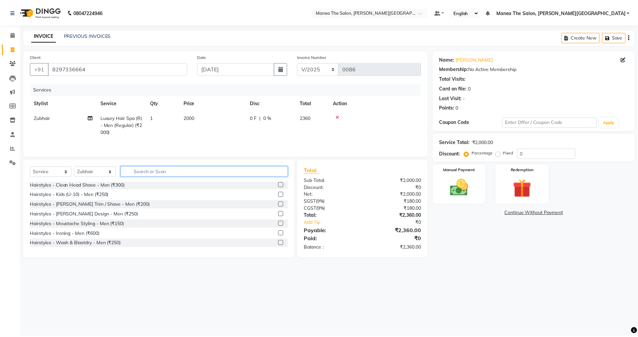
scroll to position [0, 0]
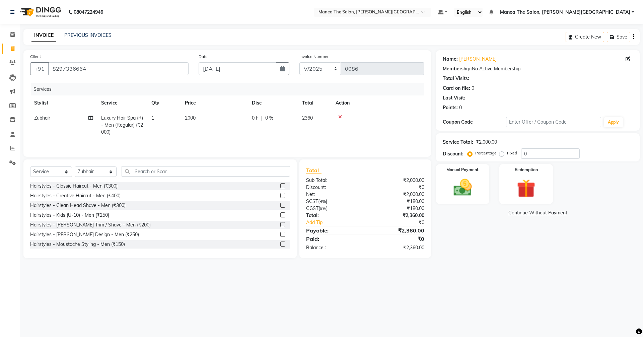
click at [280, 184] on label at bounding box center [282, 185] width 5 height 5
click at [280, 184] on input "checkbox" at bounding box center [282, 186] width 4 height 4
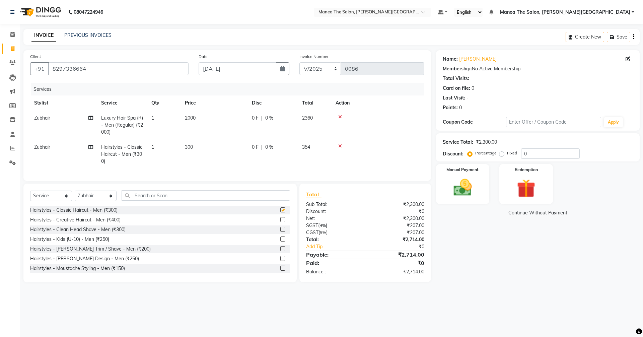
checkbox input "false"
click at [531, 156] on input "0" at bounding box center [550, 153] width 59 height 10
type input "40"
click at [458, 180] on img at bounding box center [462, 188] width 31 height 22
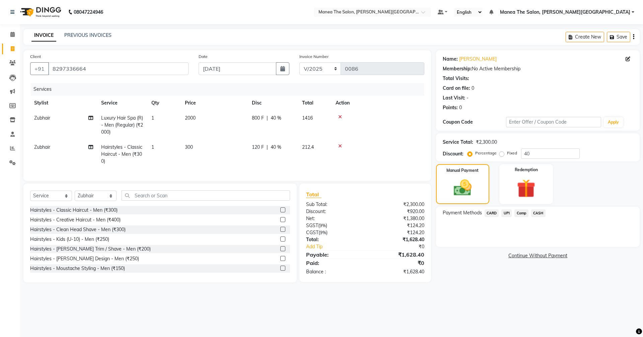
click at [509, 212] on span "UPI" at bounding box center [507, 213] width 10 height 8
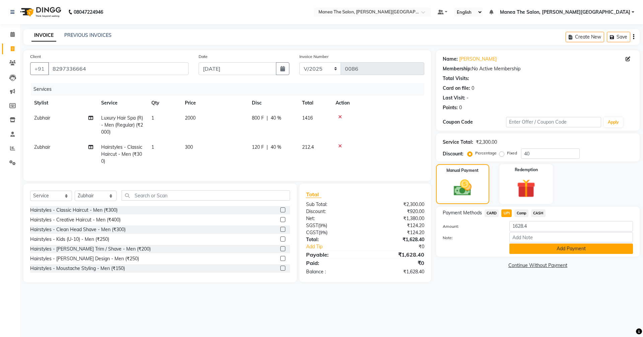
click at [535, 248] on button "Add Payment" at bounding box center [572, 249] width 124 height 10
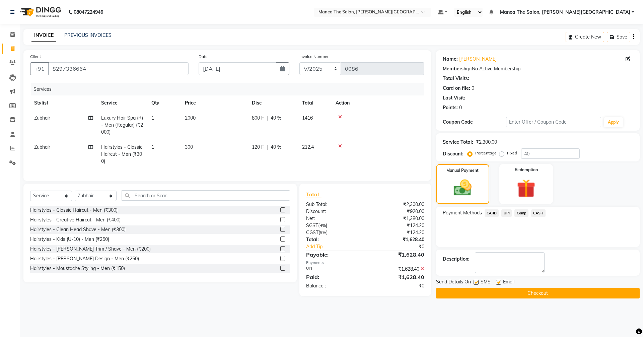
click at [516, 295] on button "Checkout" at bounding box center [538, 293] width 204 height 10
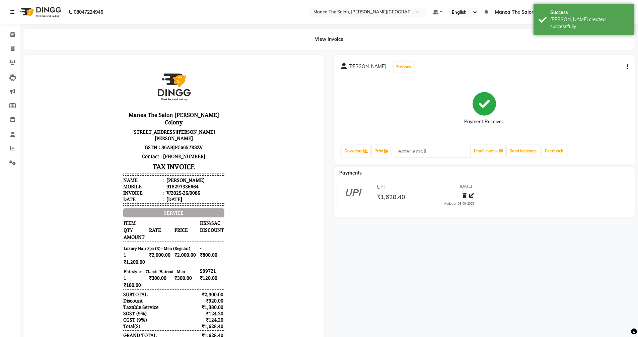
select select "service"
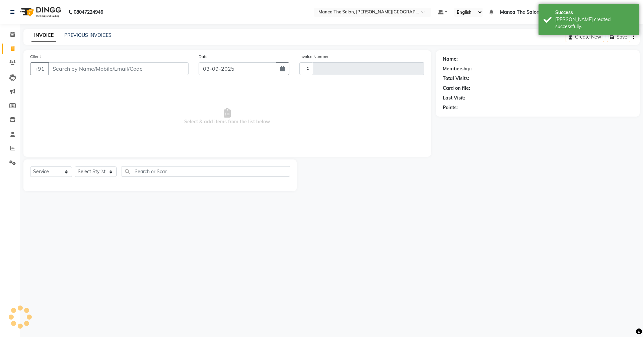
type input "0087"
select select "8762"
